Goal: Check status: Check status

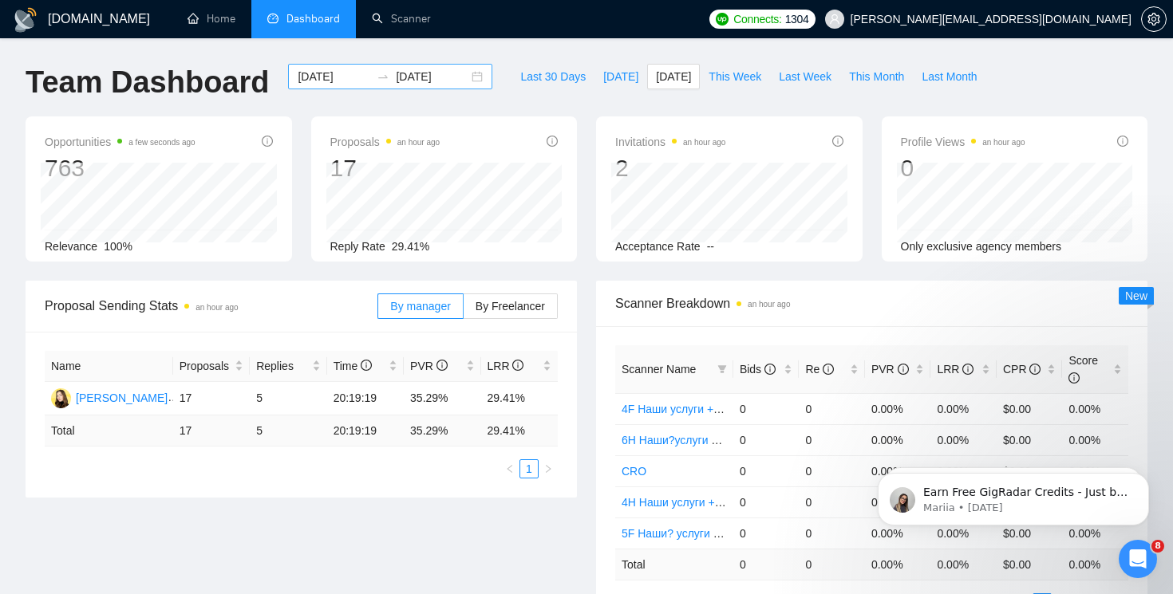
click at [465, 80] on div "2025-09-15 2025-09-15" at bounding box center [390, 77] width 204 height 26
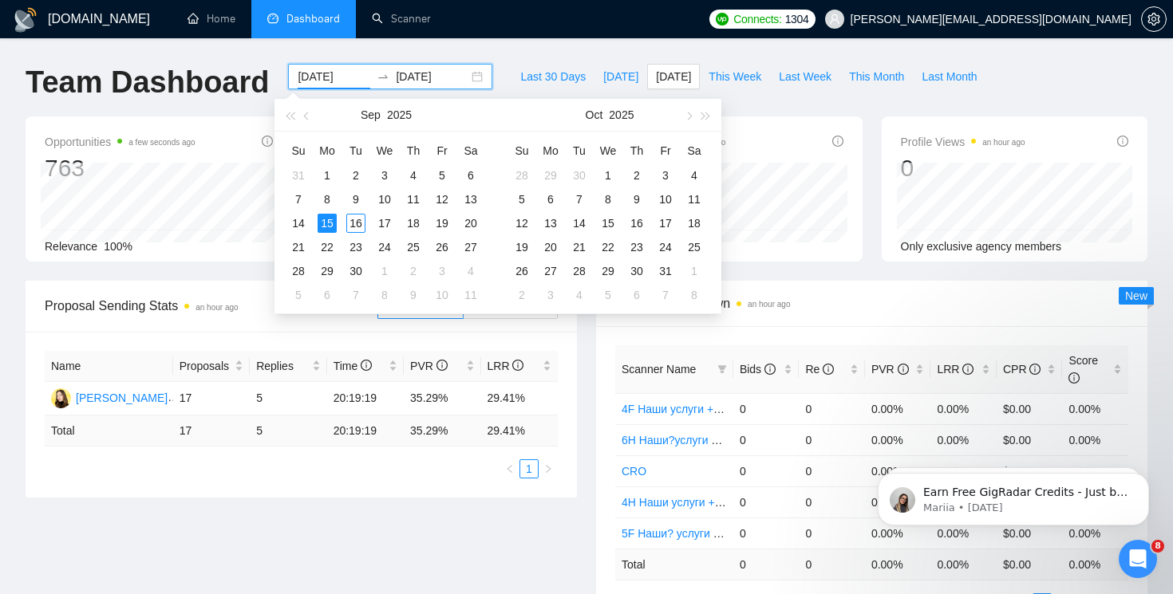
click at [465, 80] on div "2025-09-15 2025-09-15" at bounding box center [390, 77] width 204 height 26
type input "[DATE]"
click at [324, 222] on div "15" at bounding box center [327, 223] width 19 height 19
click at [330, 229] on div "15" at bounding box center [327, 223] width 19 height 19
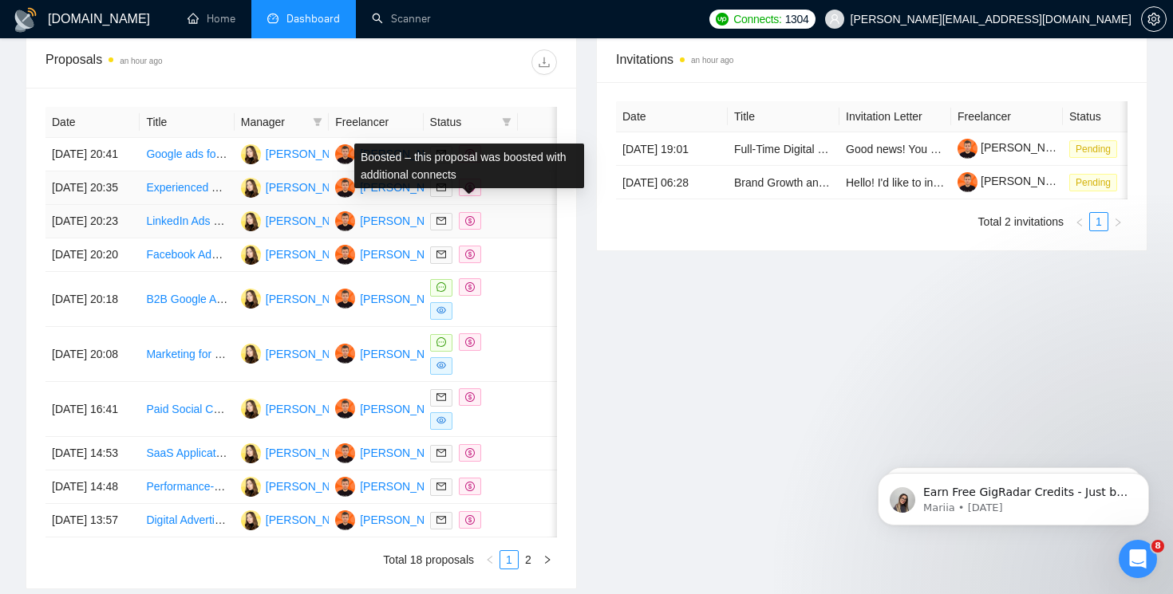
scroll to position [660, 0]
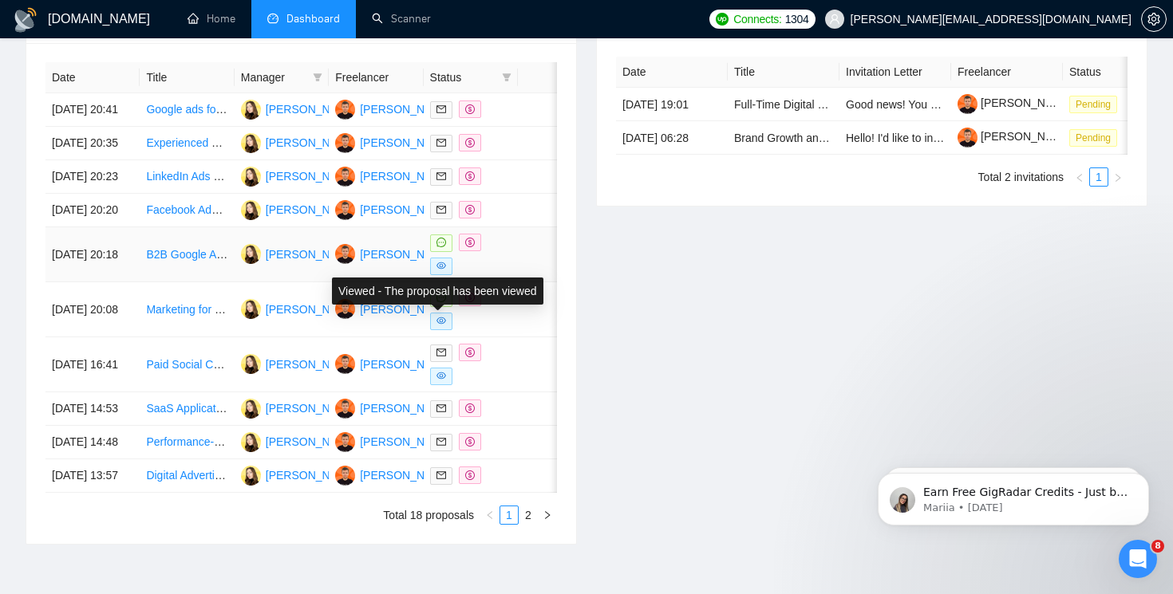
click at [442, 270] on icon "eye" at bounding box center [441, 266] width 10 height 7
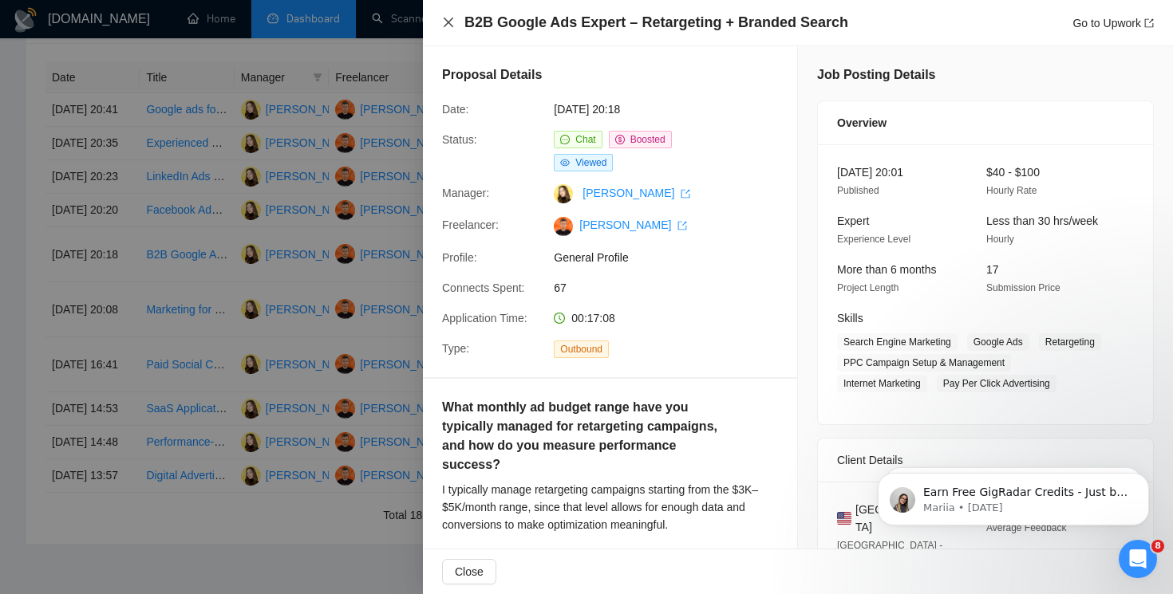
click at [449, 22] on icon "close" at bounding box center [449, 23] width 10 height 10
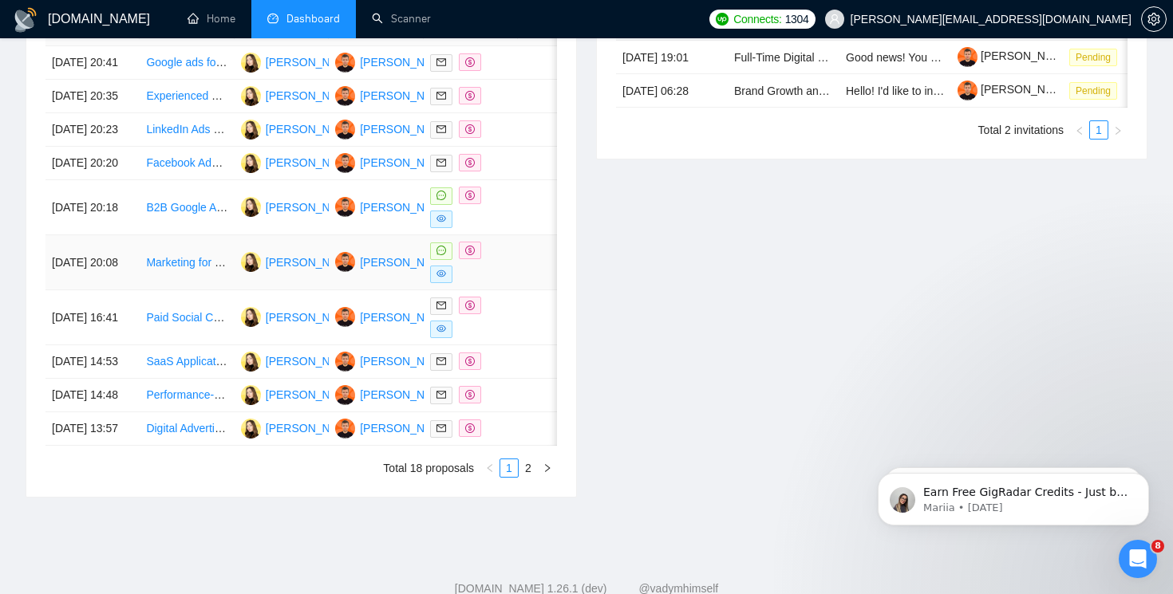
scroll to position [735, 0]
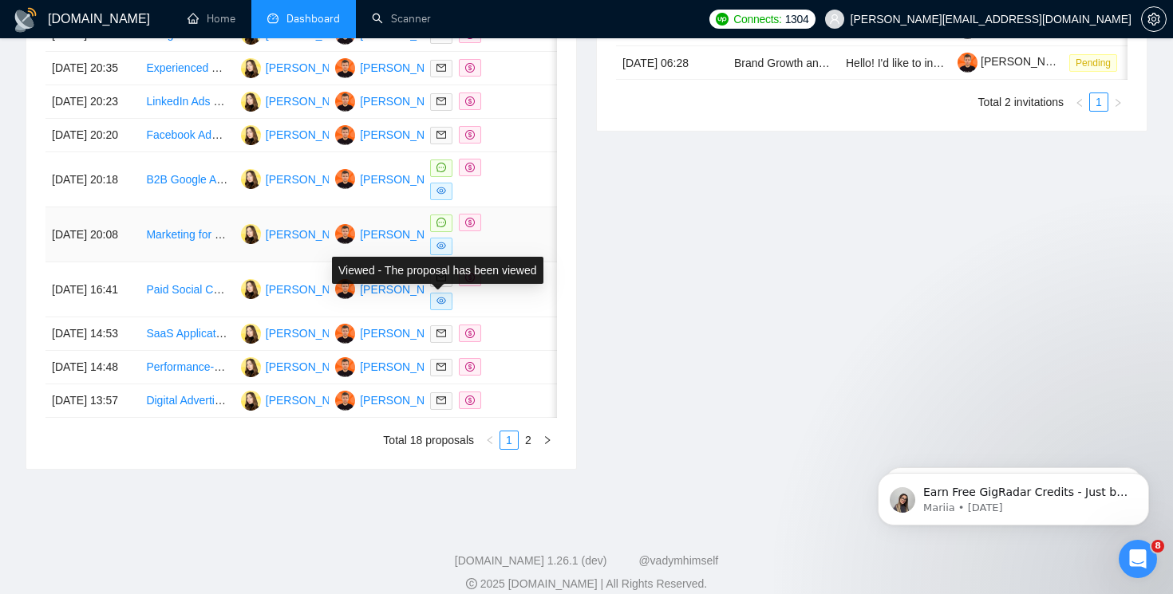
click at [444, 250] on icon "eye" at bounding box center [441, 246] width 10 height 7
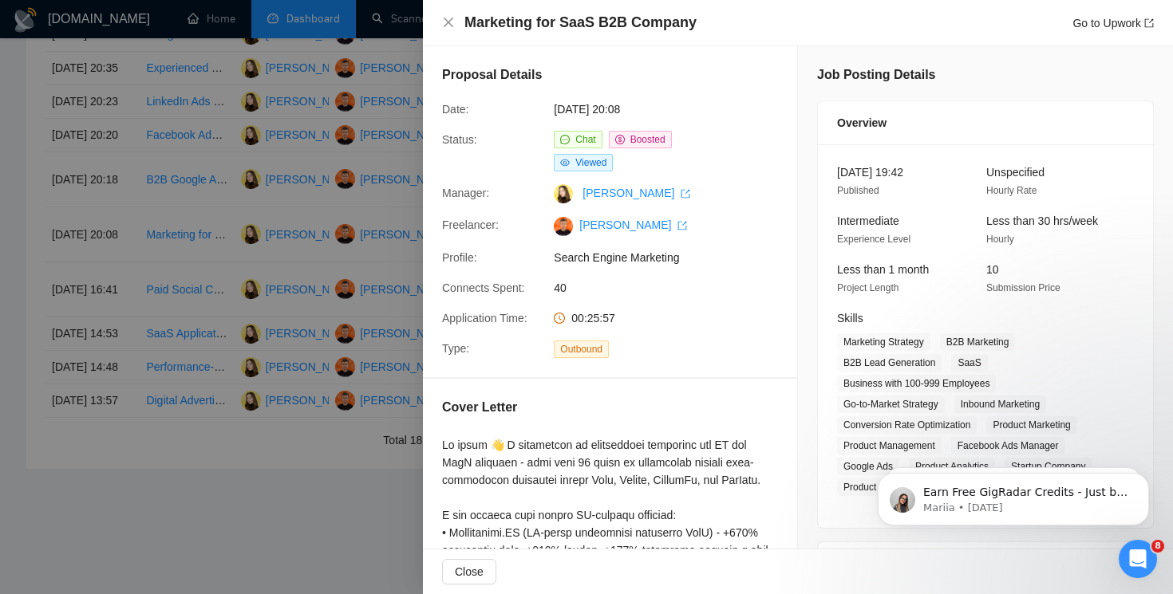
scroll to position [10, 0]
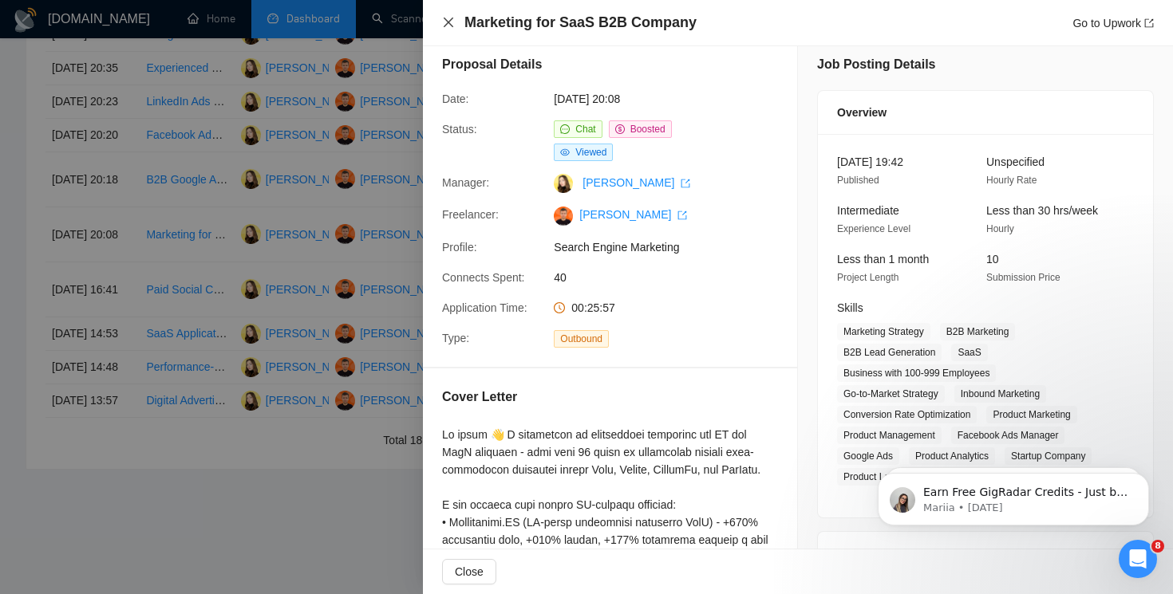
click at [448, 18] on icon "close" at bounding box center [448, 22] width 13 height 13
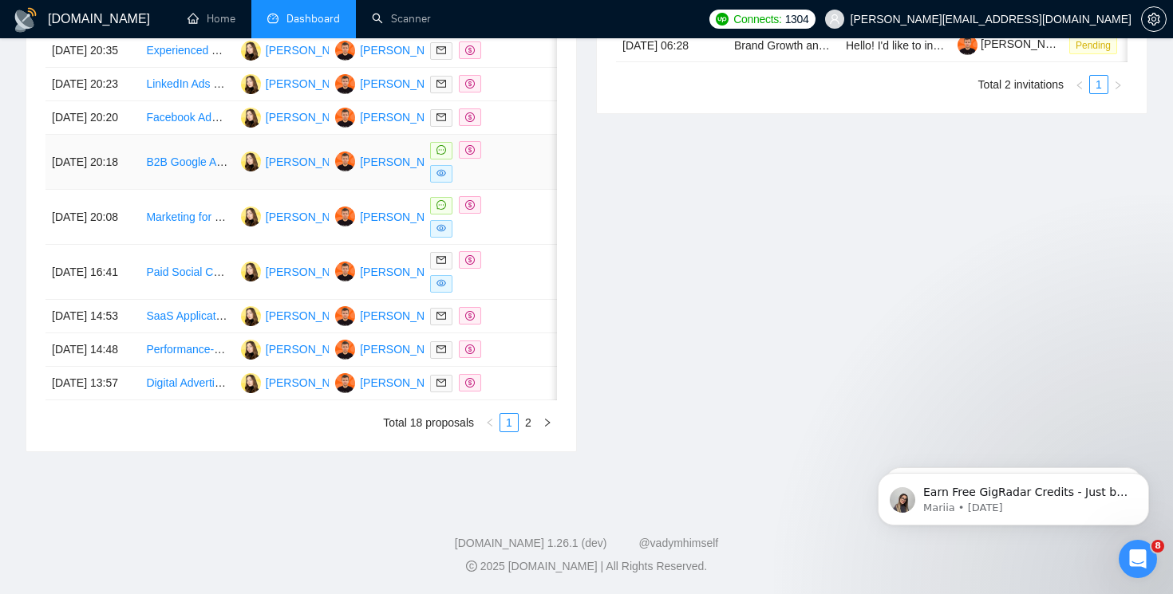
scroll to position [819, 0]
click at [523, 432] on link "2" at bounding box center [528, 423] width 18 height 18
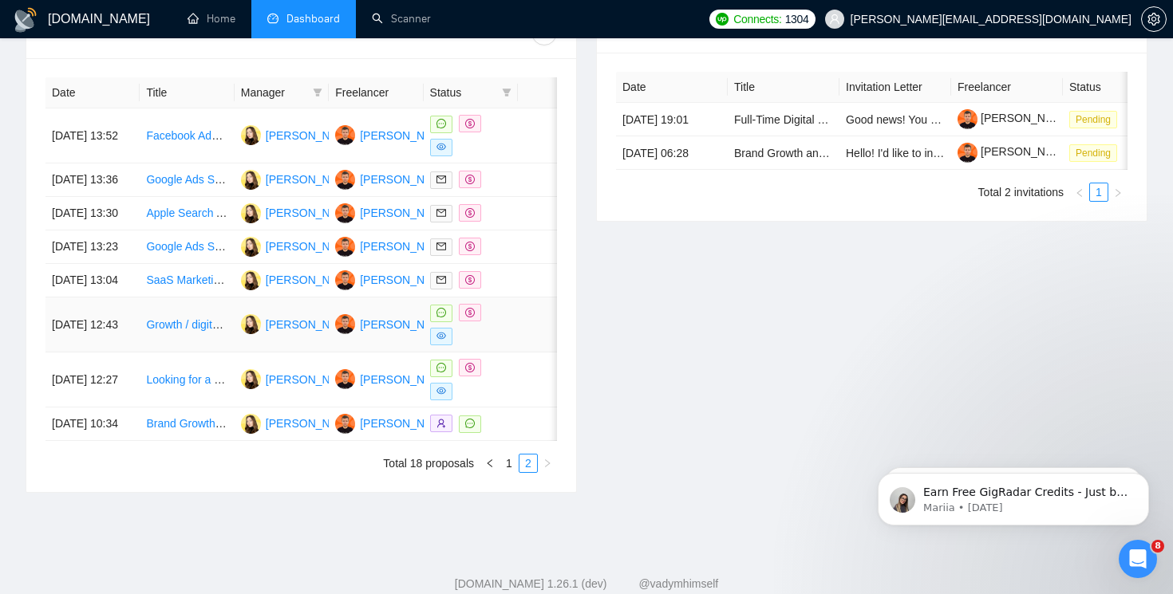
scroll to position [476, 0]
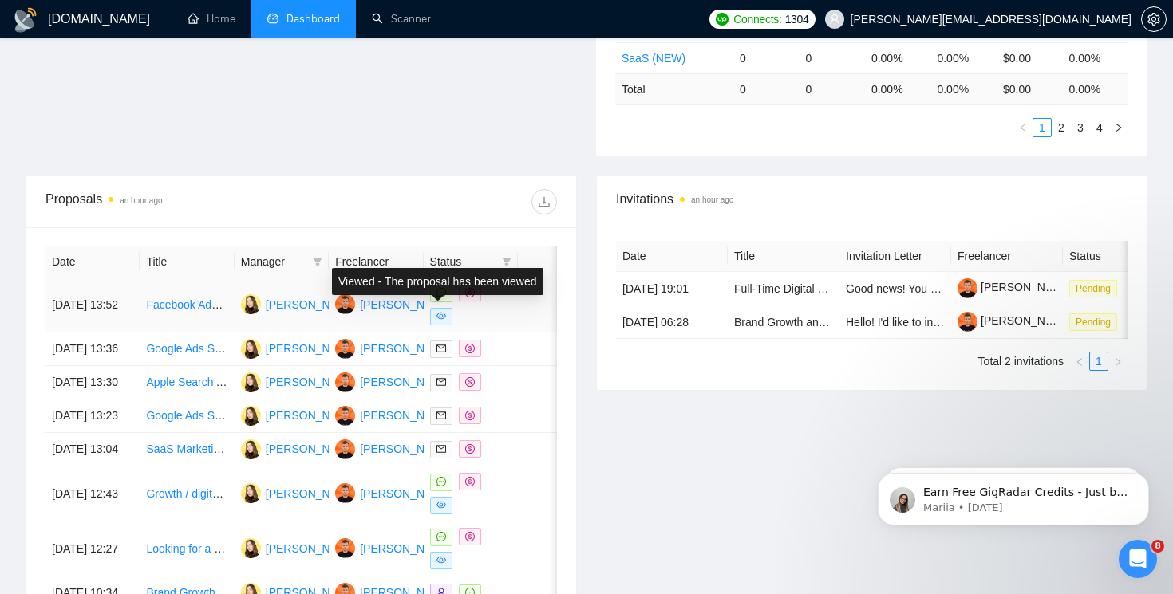
click at [440, 313] on icon "eye" at bounding box center [441, 316] width 10 height 7
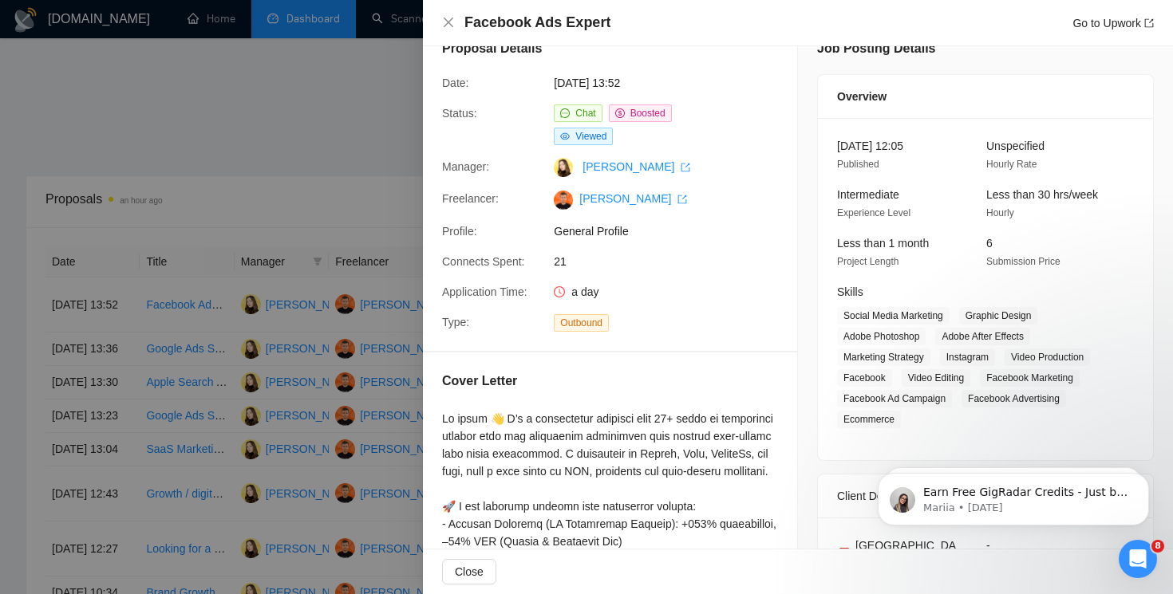
scroll to position [0, 0]
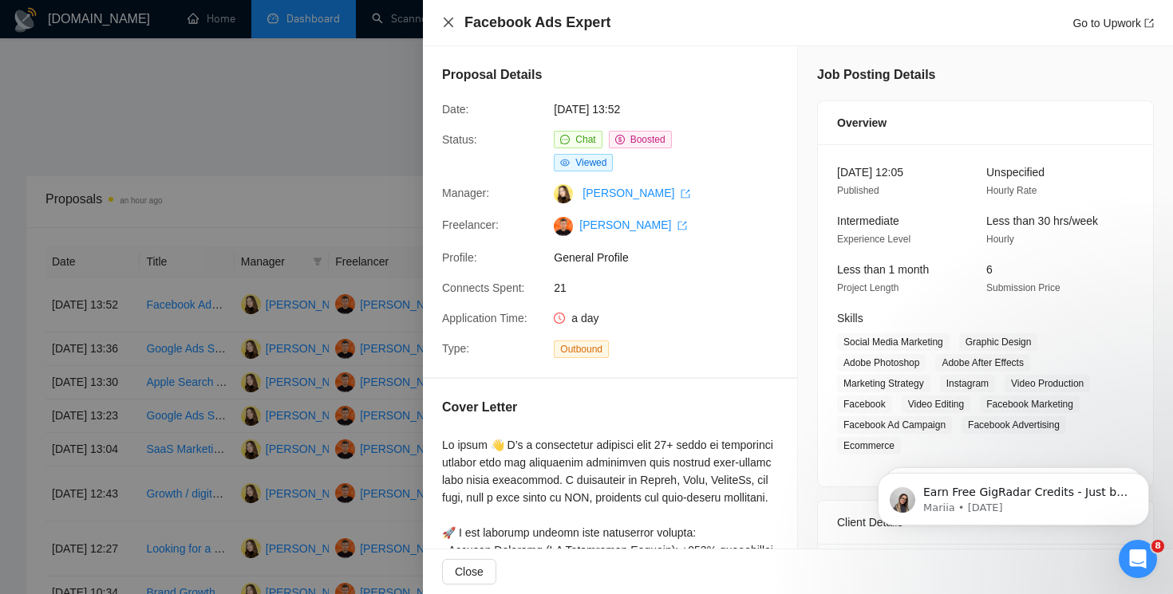
click at [448, 25] on icon "close" at bounding box center [448, 22] width 13 height 13
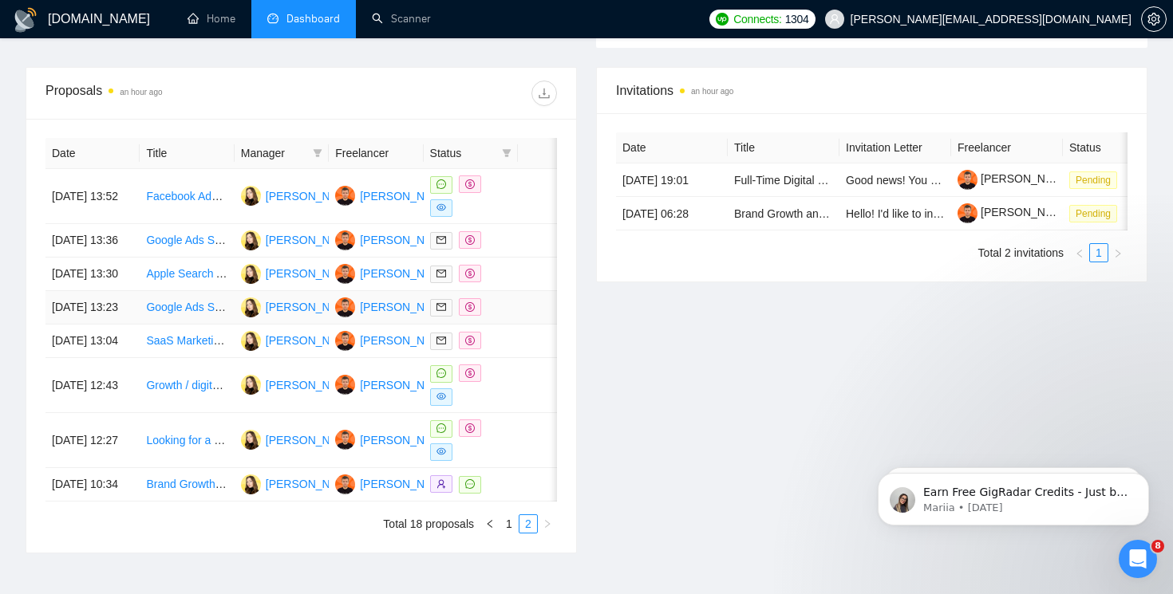
scroll to position [625, 0]
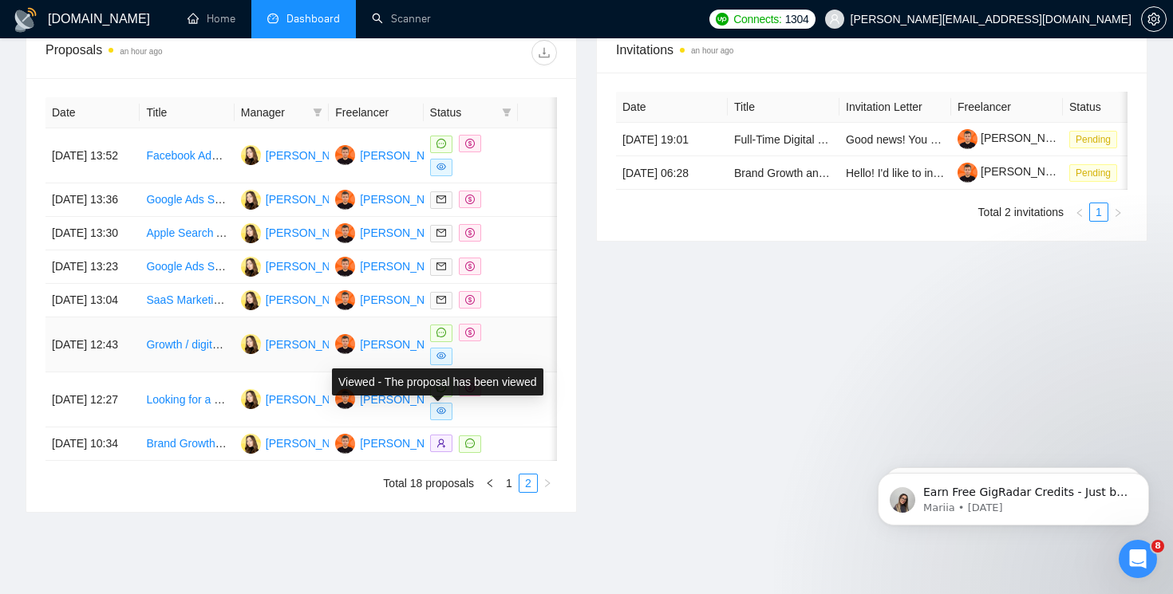
click at [442, 397] on div "Viewed - The proposal has been viewed" at bounding box center [437, 382] width 231 height 46
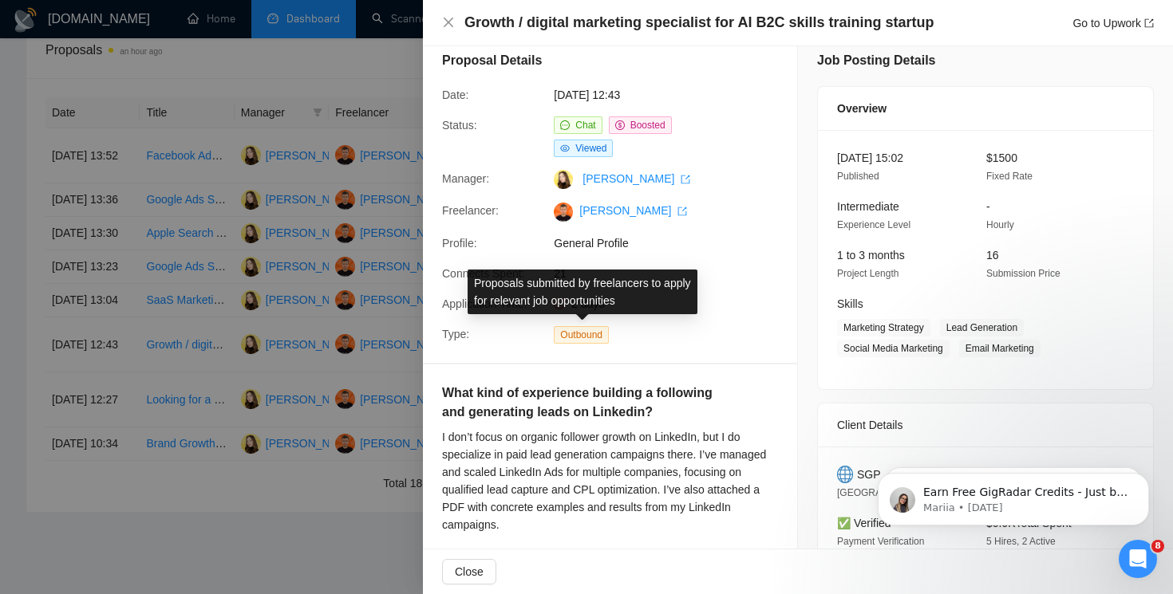
scroll to position [63, 0]
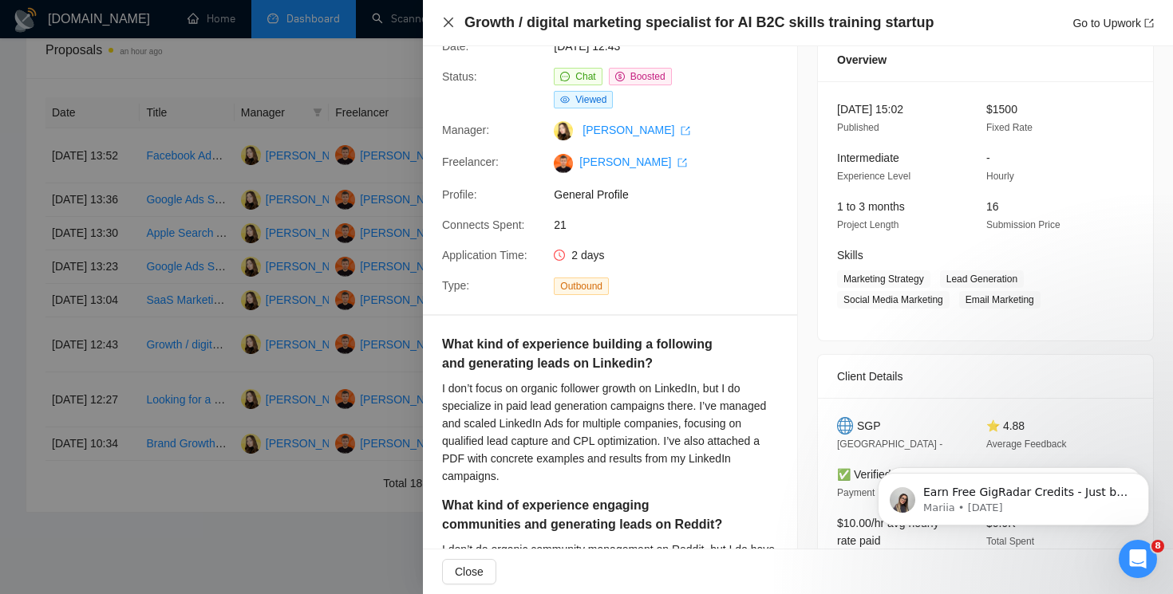
click at [444, 20] on icon "close" at bounding box center [448, 22] width 13 height 13
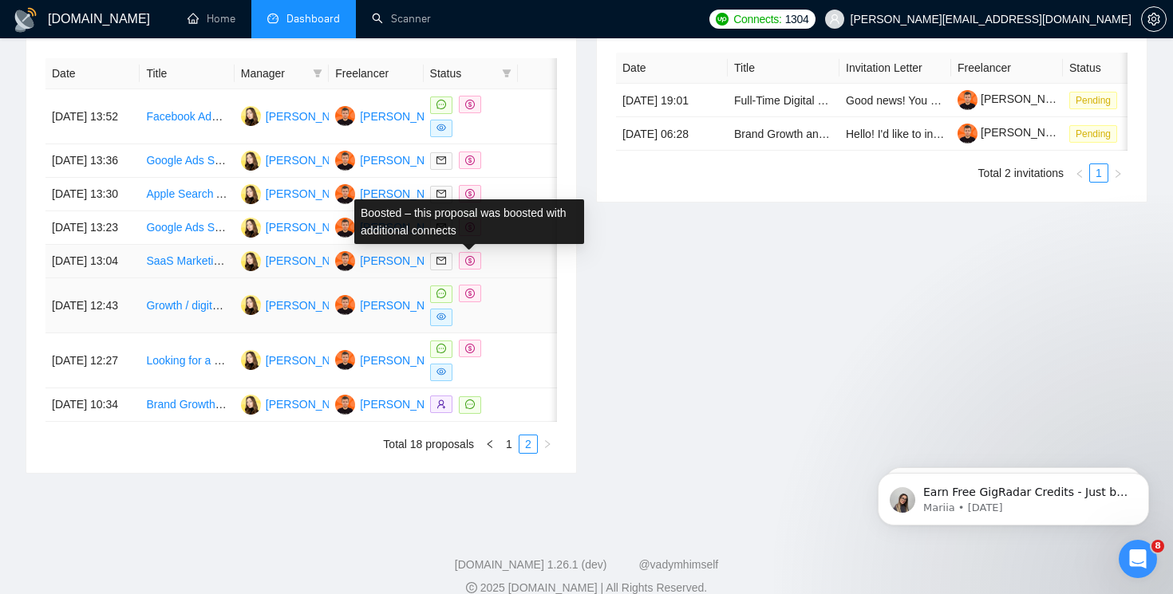
scroll to position [688, 0]
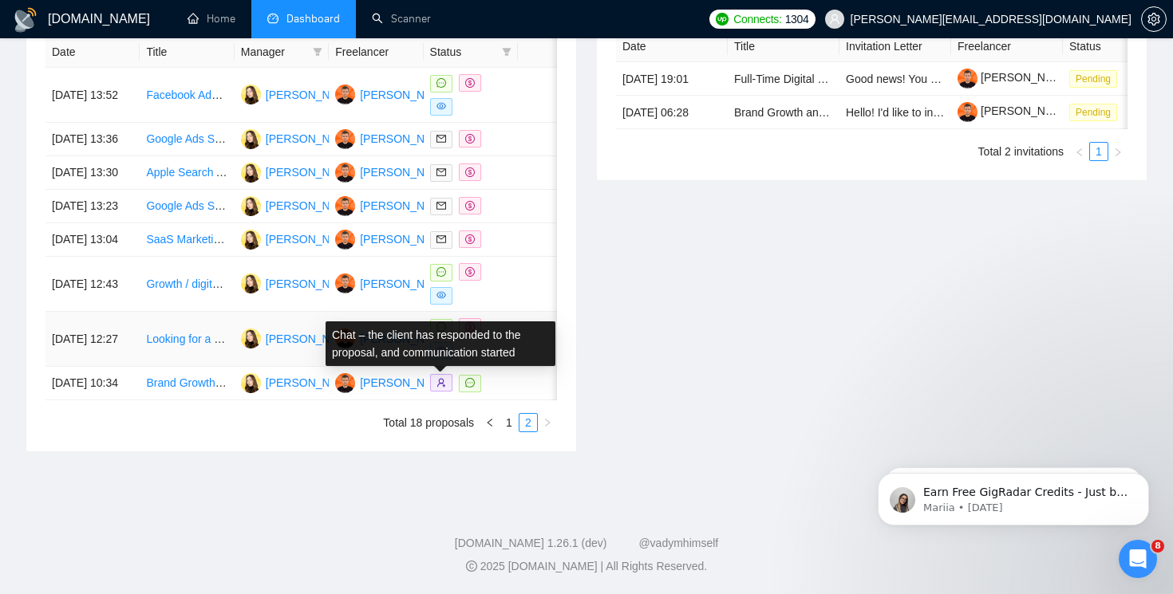
click at [438, 332] on icon "message" at bounding box center [441, 327] width 10 height 10
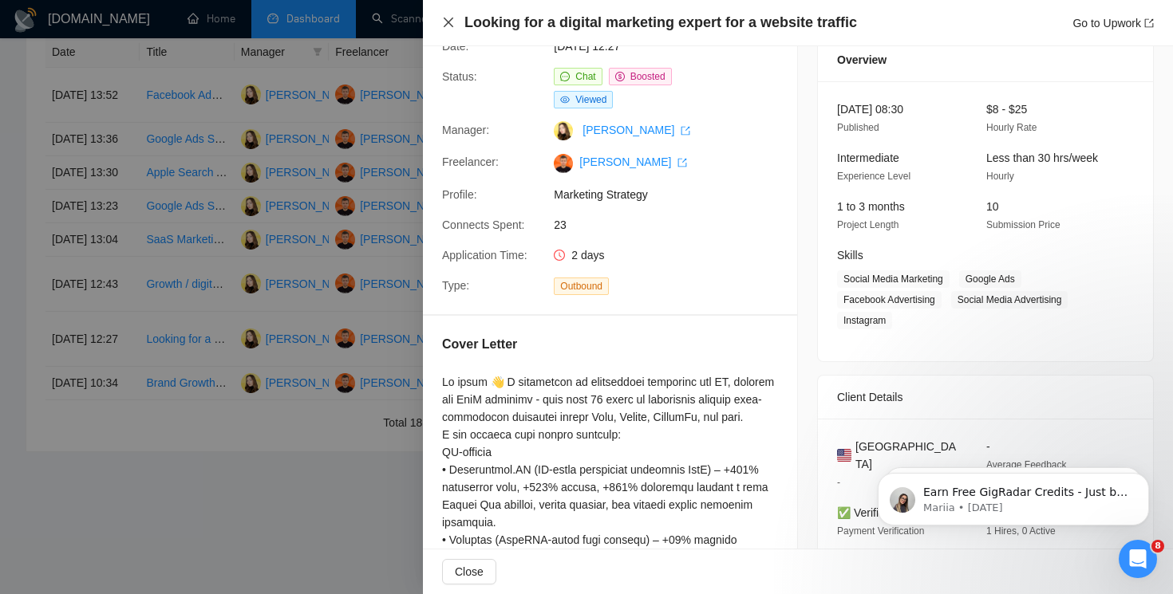
click at [442, 21] on icon "close" at bounding box center [448, 22] width 13 height 13
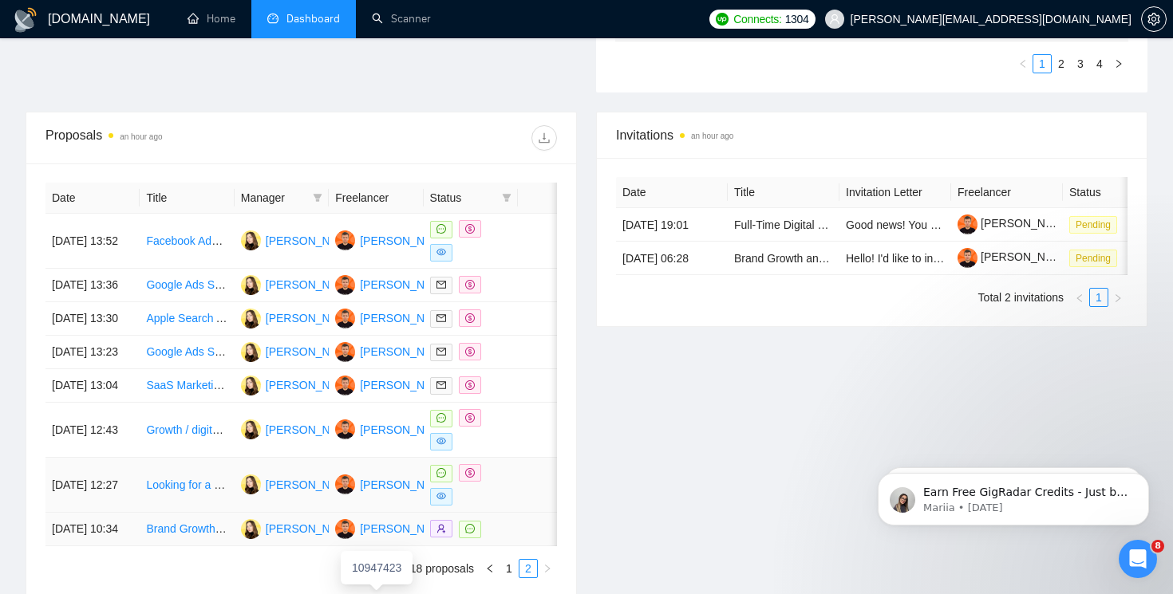
scroll to position [491, 0]
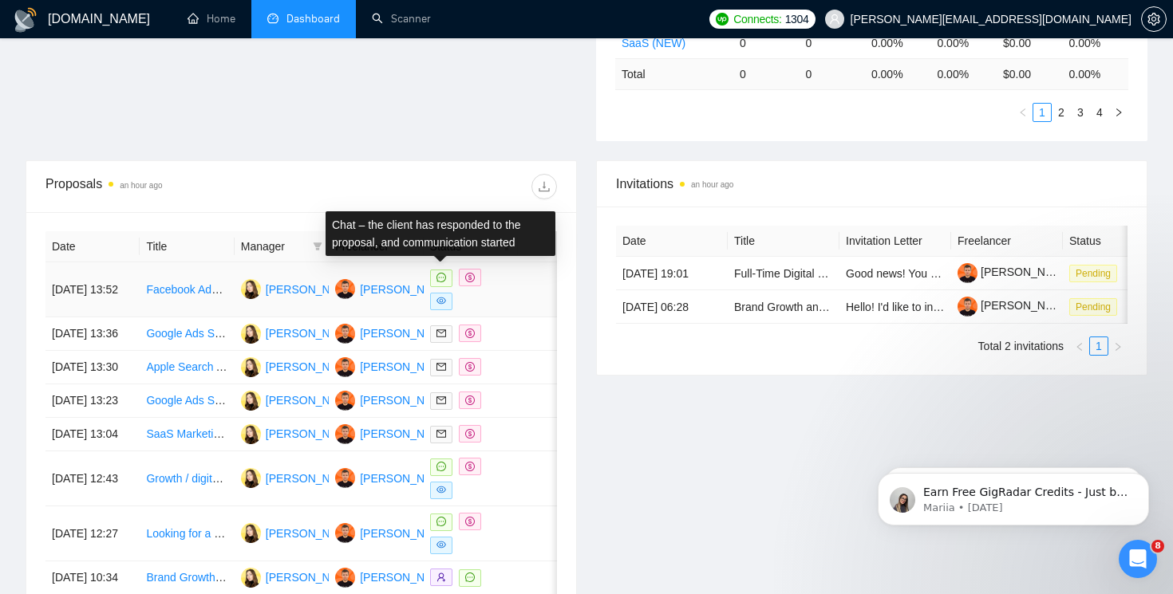
click at [446, 283] on span at bounding box center [441, 279] width 22 height 18
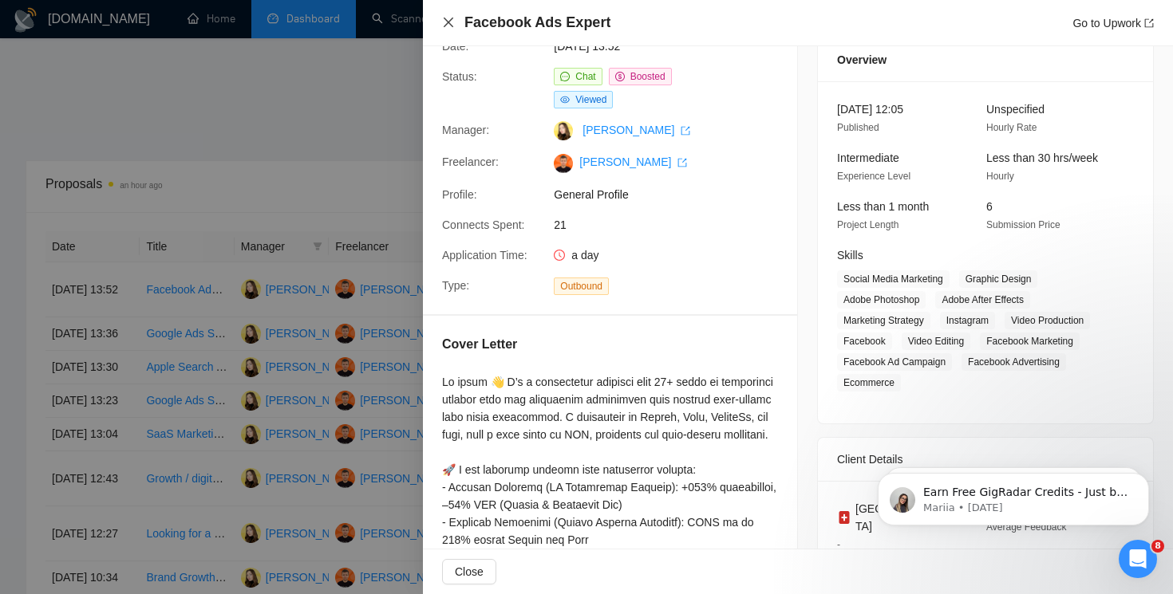
click at [448, 26] on icon "close" at bounding box center [448, 22] width 13 height 13
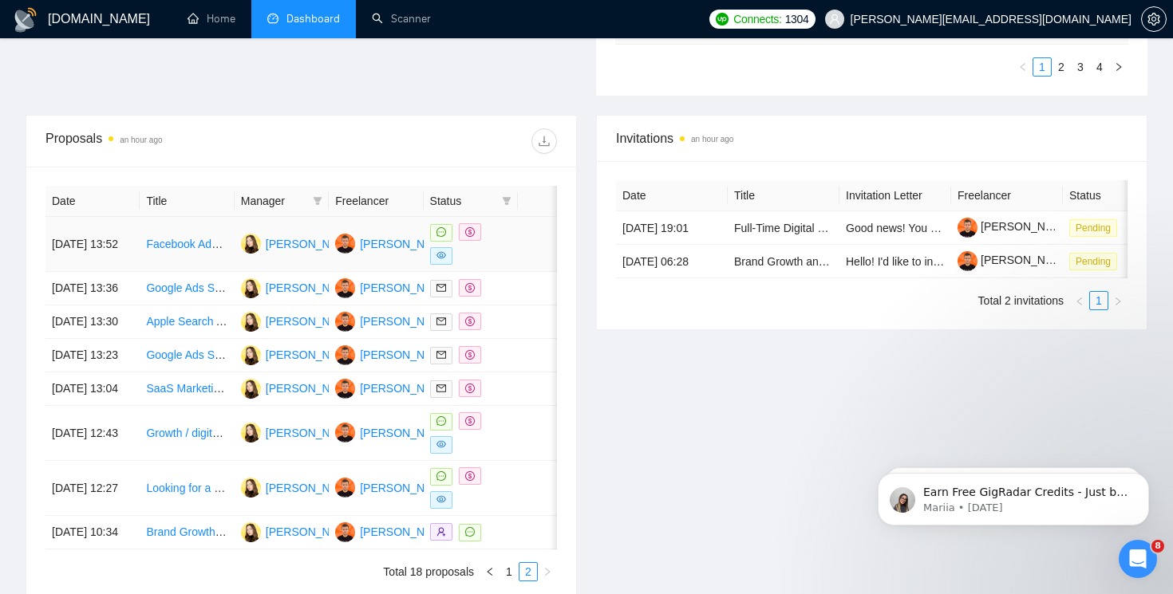
scroll to position [583, 0]
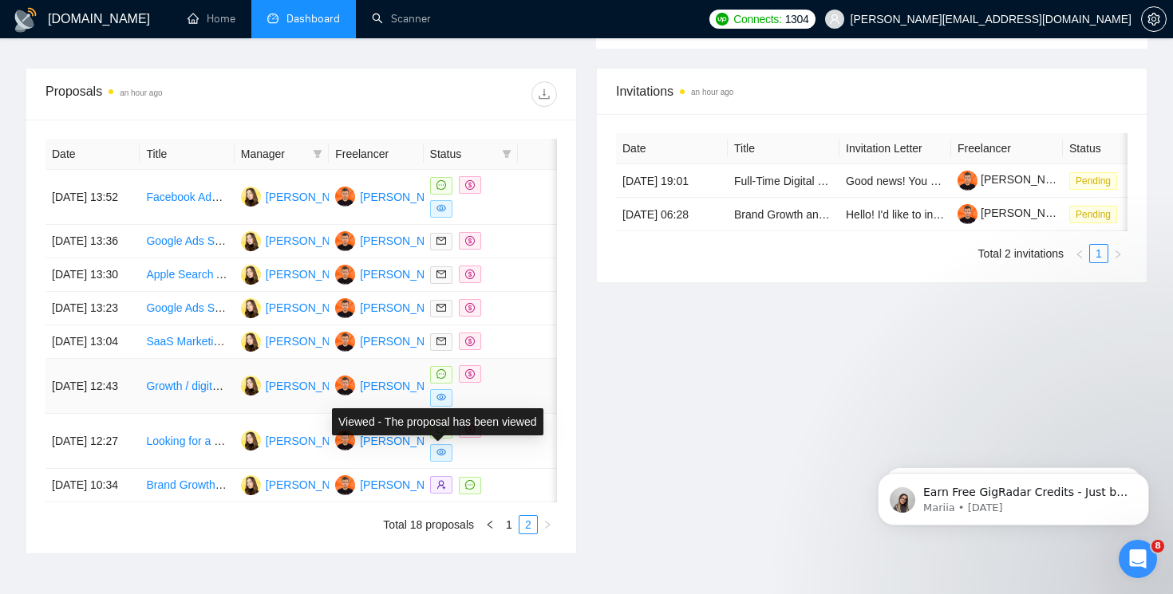
click at [440, 440] on div "Viewed - The proposal has been viewed" at bounding box center [437, 422] width 231 height 46
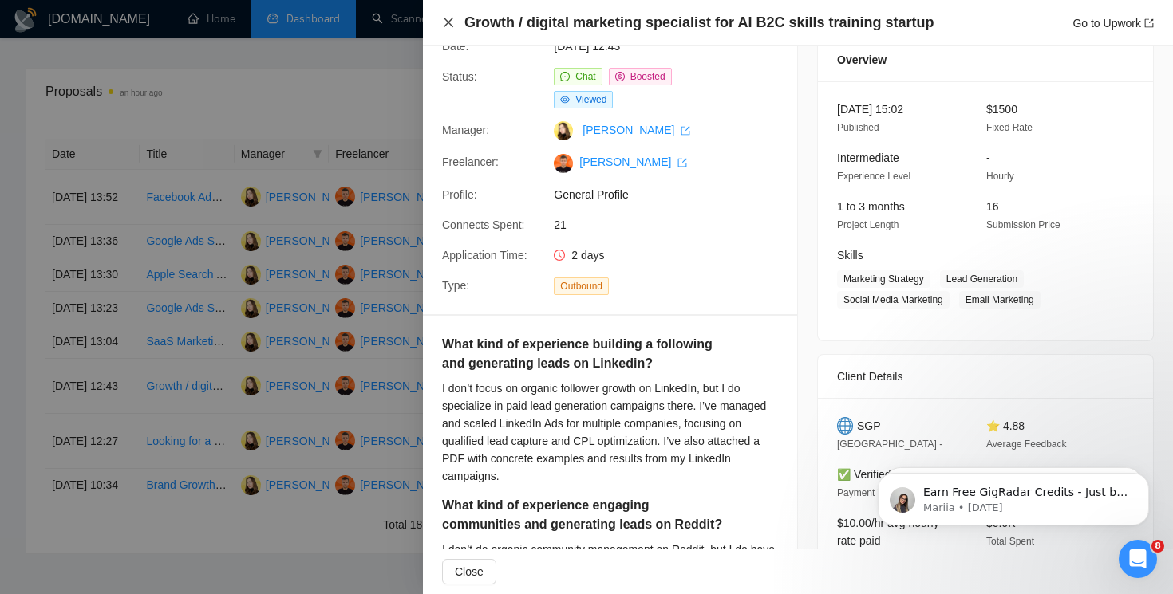
click at [448, 23] on icon "close" at bounding box center [449, 23] width 10 height 10
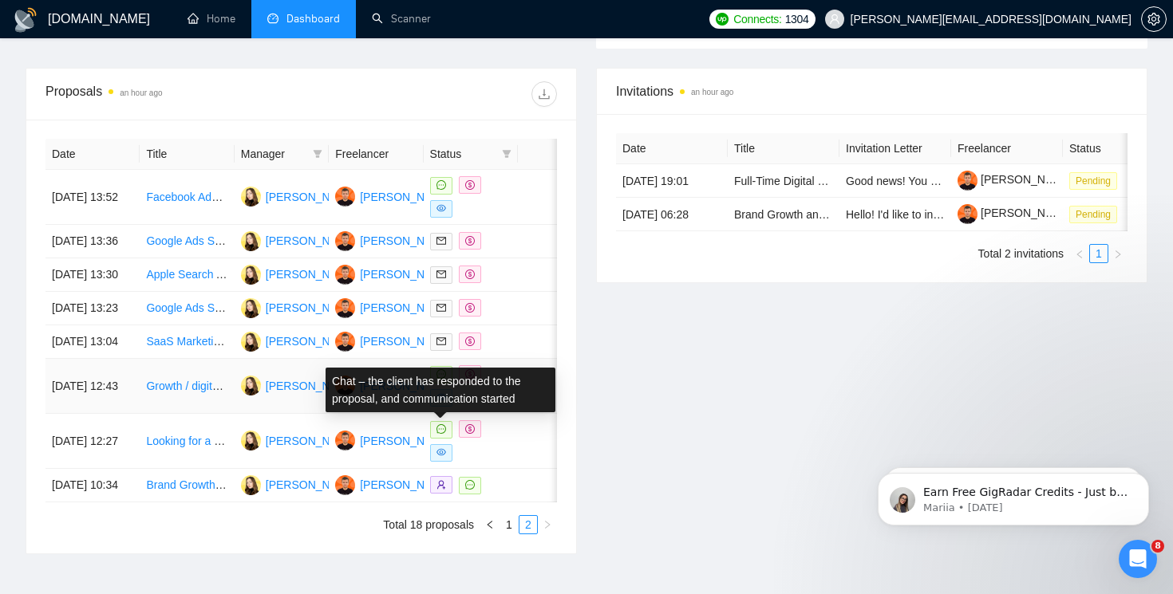
click at [441, 379] on icon "message" at bounding box center [441, 374] width 10 height 10
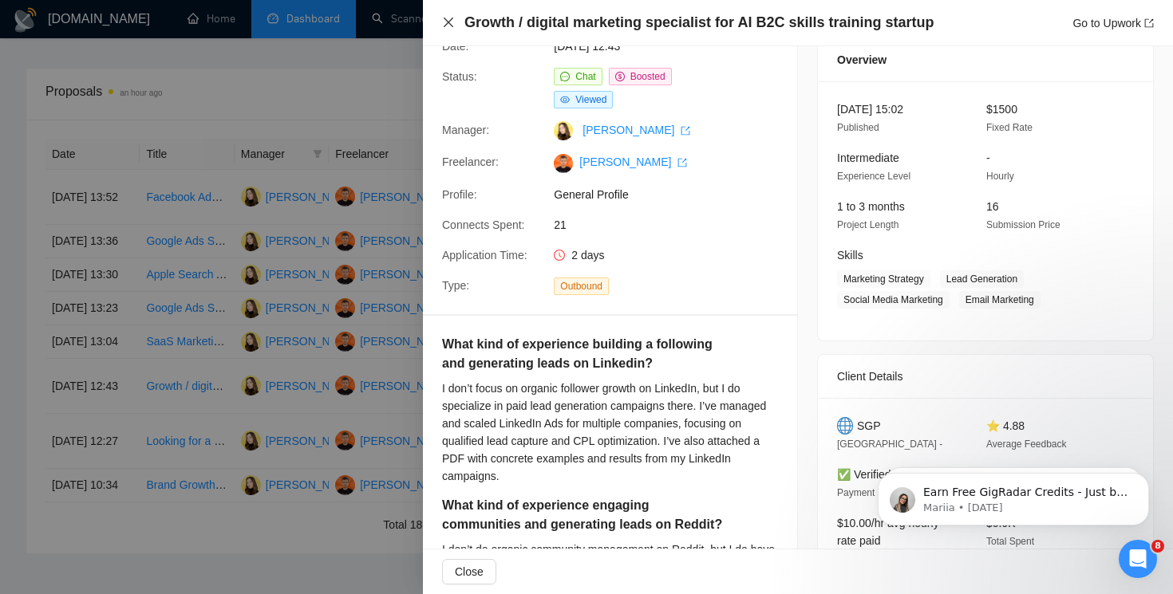
click at [446, 19] on icon "close" at bounding box center [448, 22] width 13 height 13
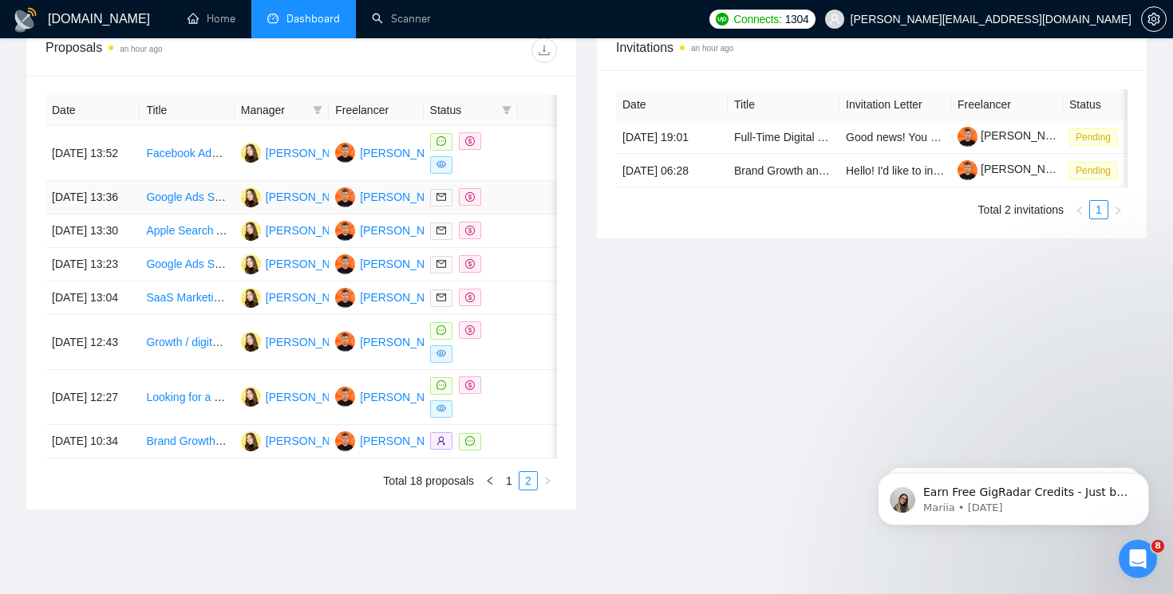
scroll to position [684, 0]
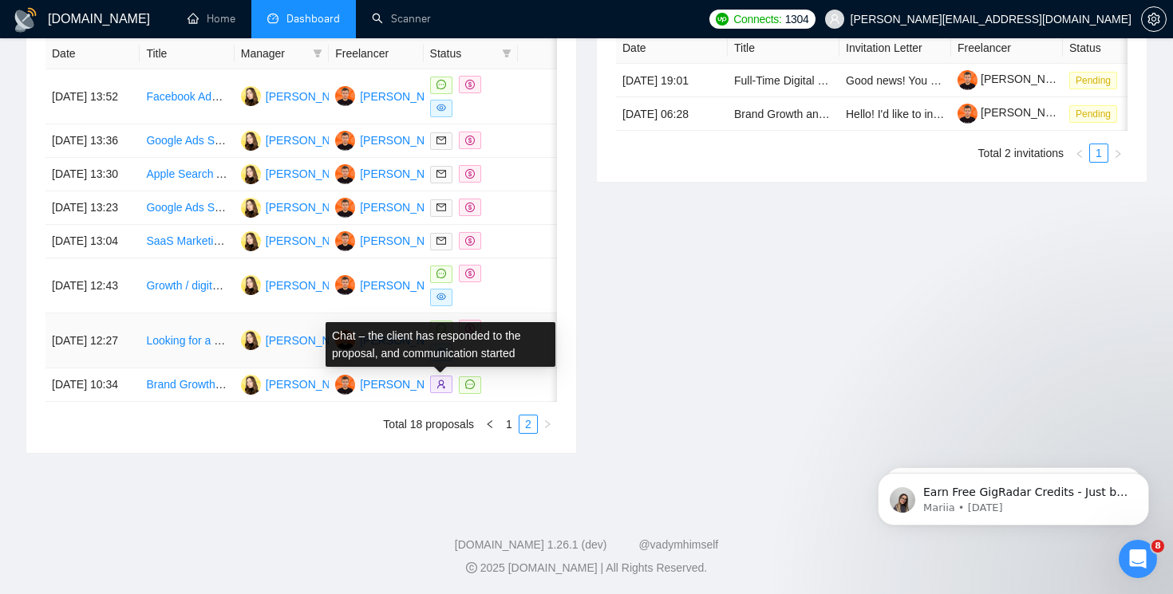
click at [440, 334] on icon "message" at bounding box center [441, 329] width 10 height 10
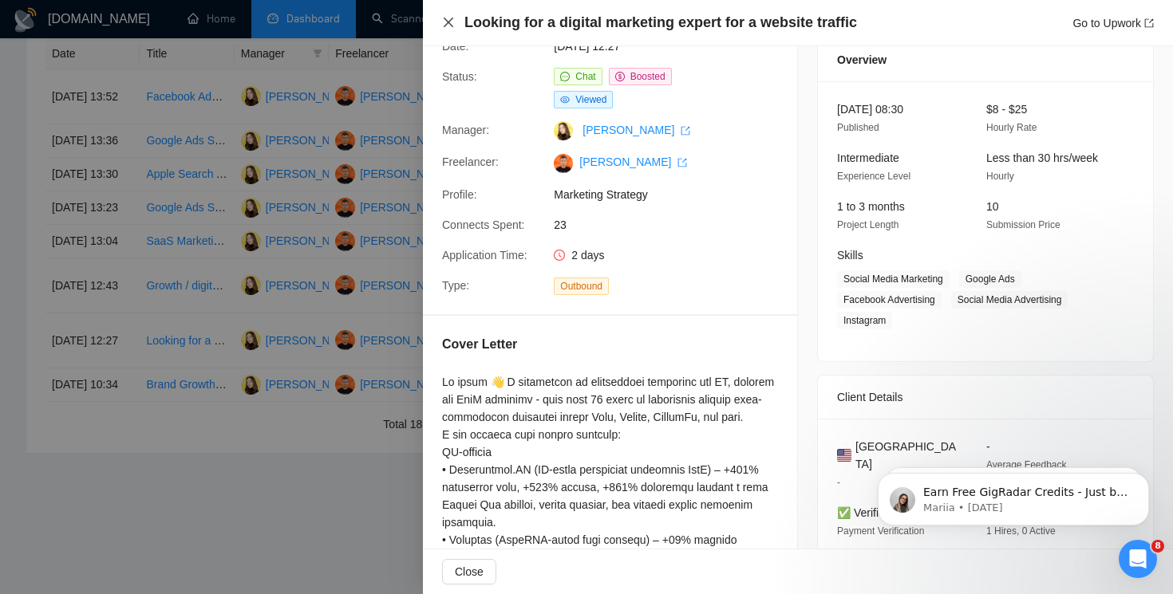
click at [451, 26] on icon "close" at bounding box center [449, 23] width 10 height 10
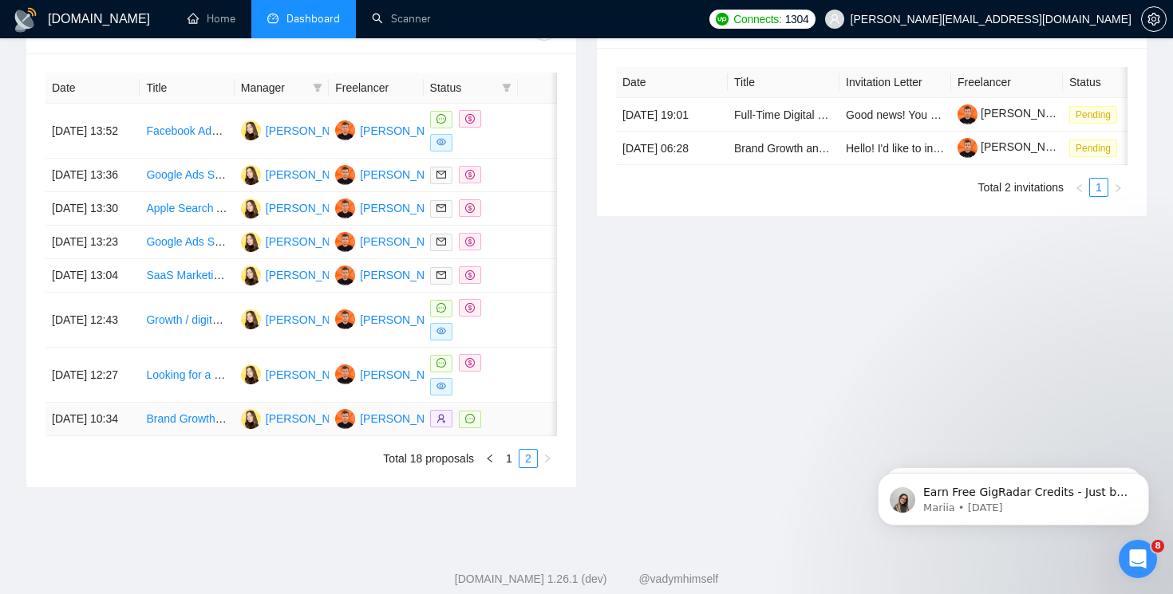
scroll to position [643, 0]
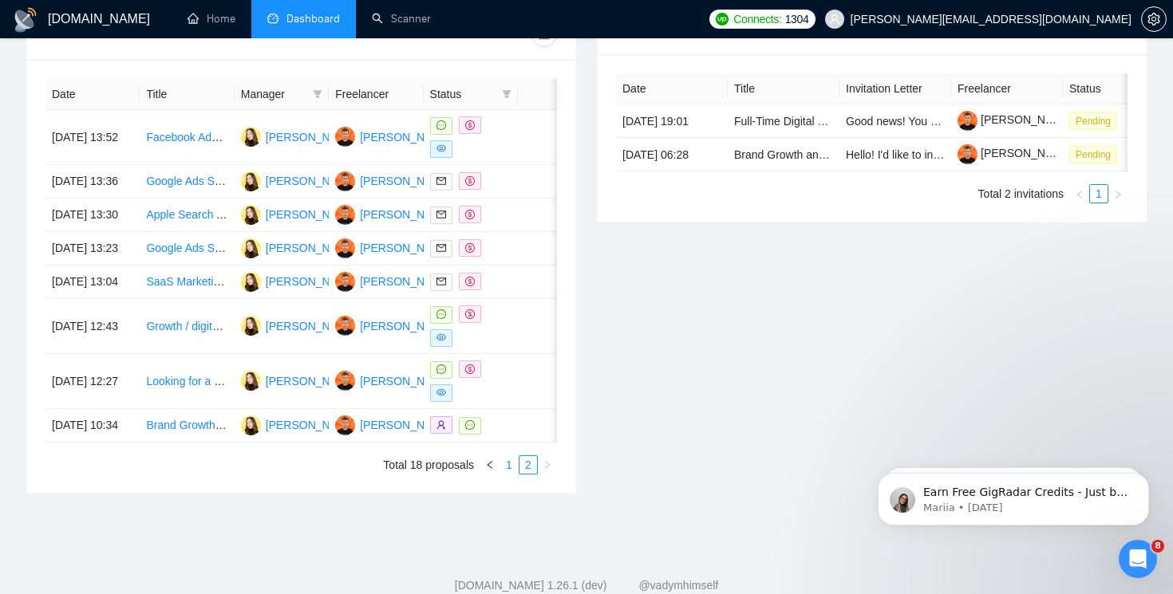
click at [504, 474] on link "1" at bounding box center [509, 465] width 18 height 18
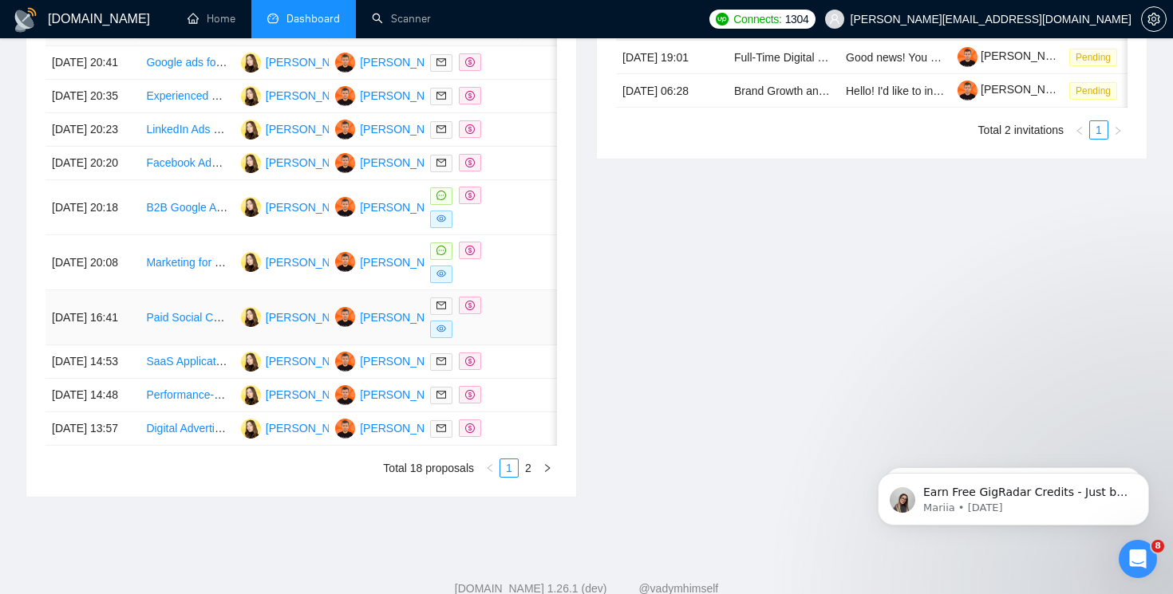
scroll to position [667, 0]
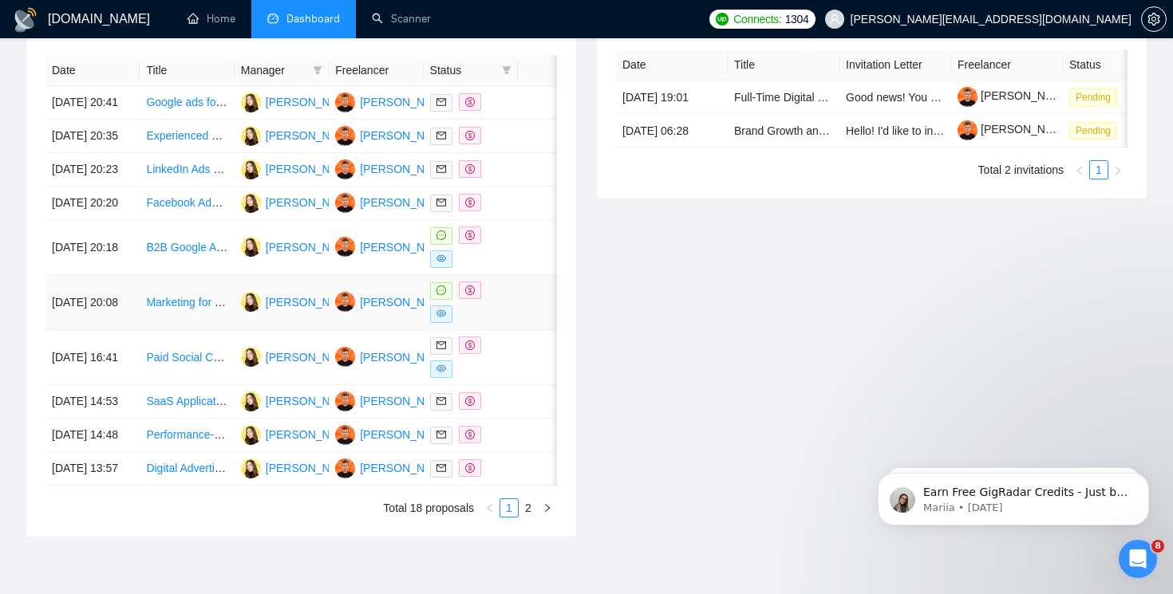
click at [436, 295] on icon "message" at bounding box center [441, 291] width 10 height 10
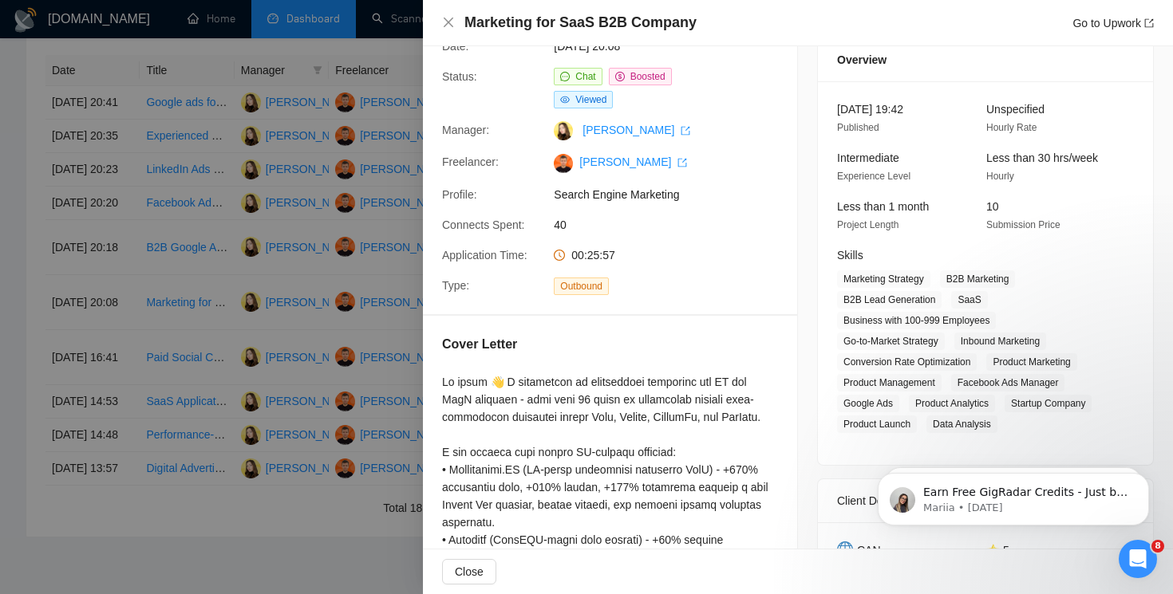
click at [568, 77] on icon "message" at bounding box center [565, 77] width 10 height 10
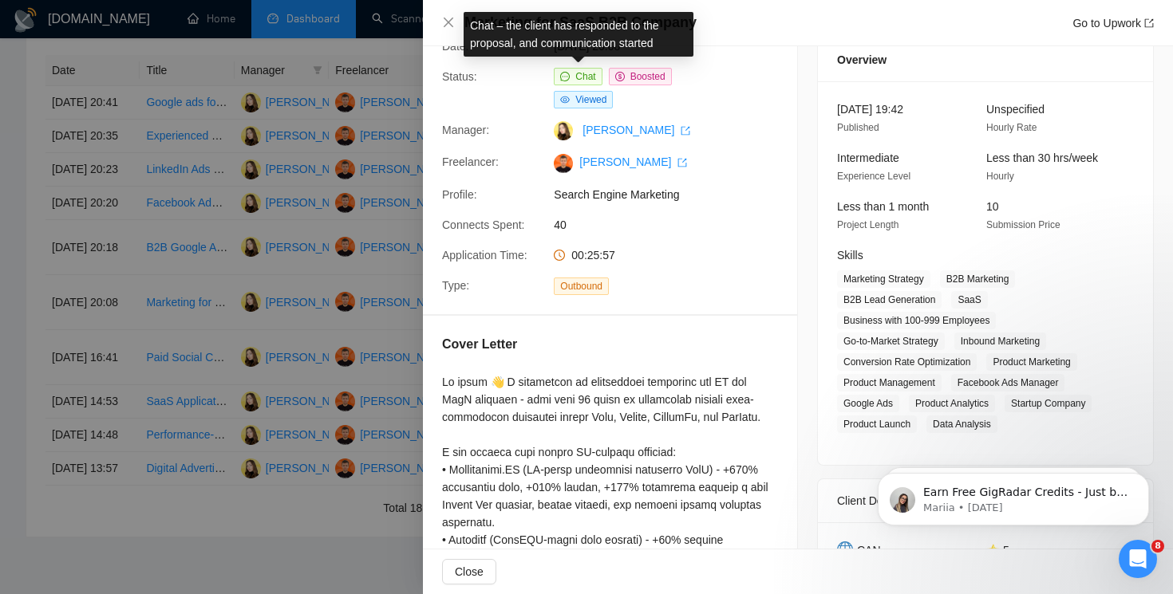
click at [582, 77] on span "Chat" at bounding box center [585, 76] width 20 height 11
click at [594, 78] on span "Chat" at bounding box center [585, 76] width 20 height 11
click at [444, 26] on icon "close" at bounding box center [449, 23] width 10 height 10
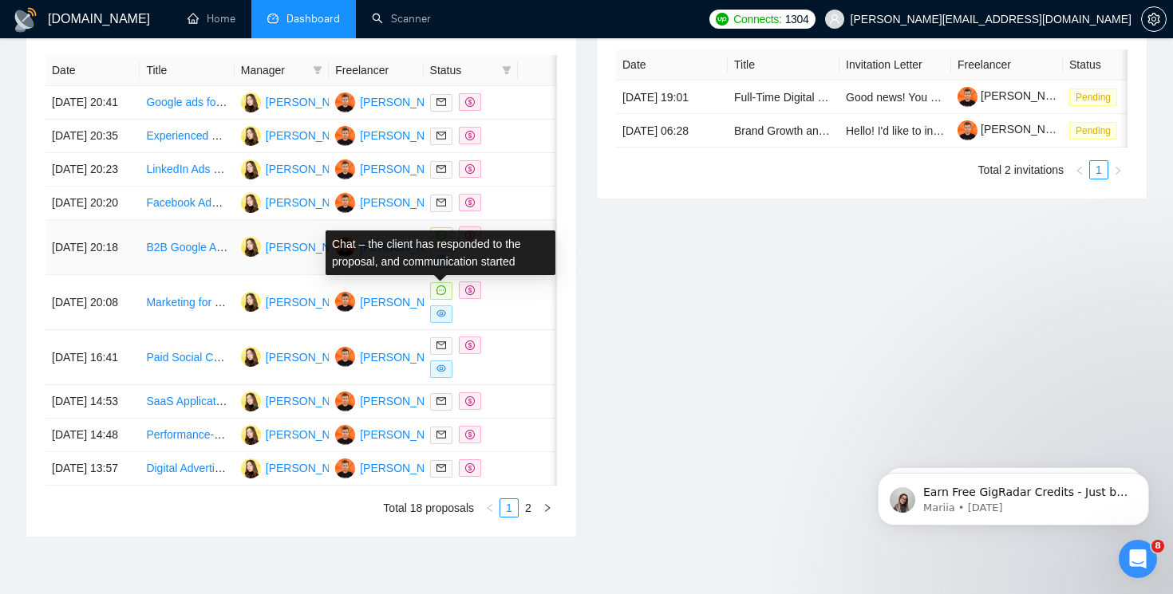
click at [442, 240] on icon "message" at bounding box center [441, 236] width 10 height 10
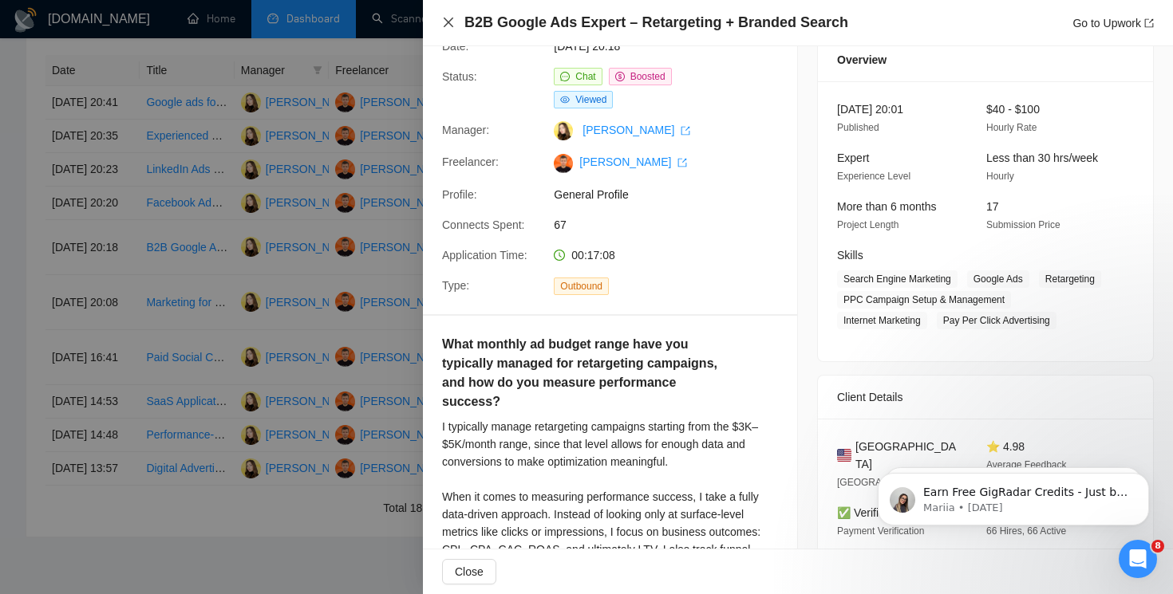
click at [451, 19] on icon "close" at bounding box center [449, 23] width 10 height 10
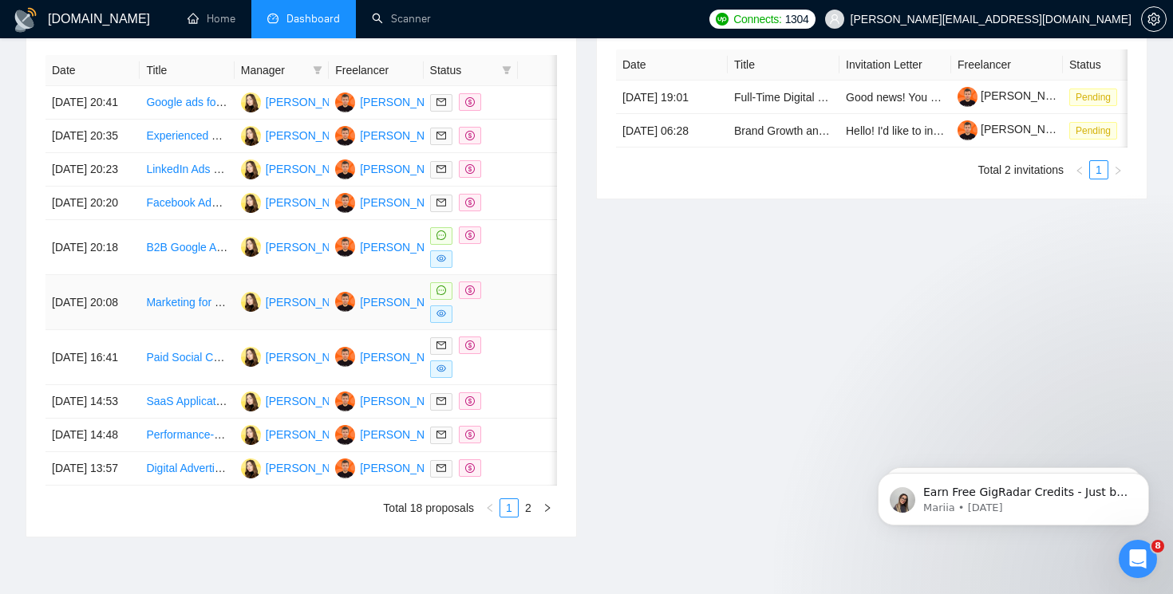
click at [440, 295] on icon "message" at bounding box center [441, 291] width 10 height 10
